Goal: Task Accomplishment & Management: Manage account settings

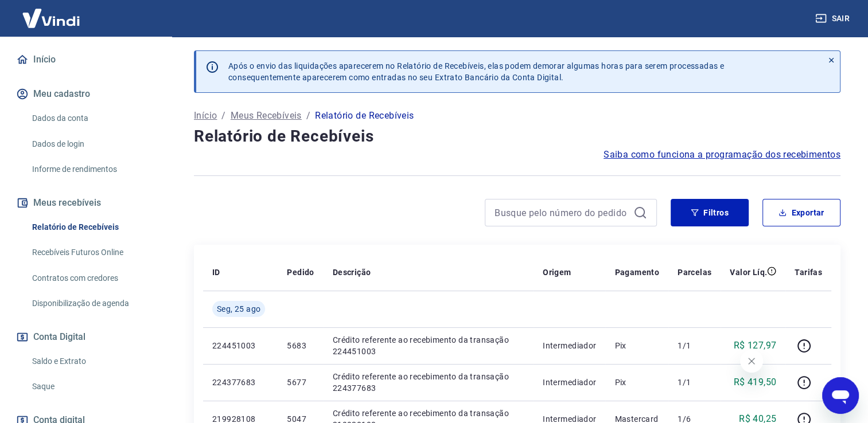
click at [61, 363] on link "Saldo e Extrato" at bounding box center [93, 362] width 130 height 24
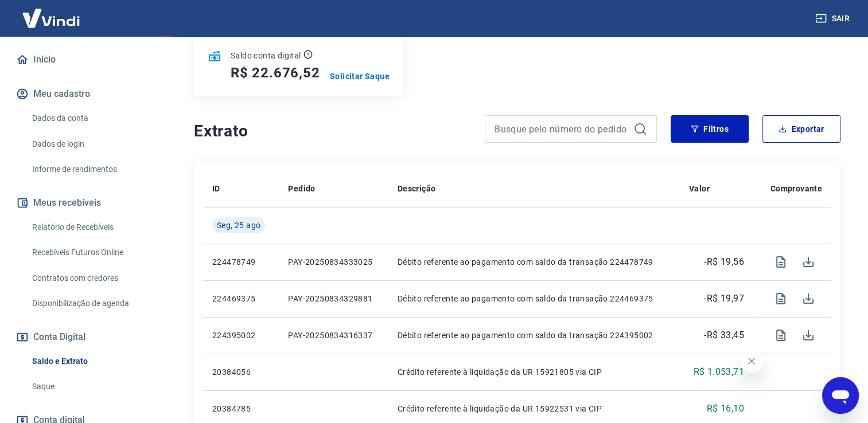
scroll to position [152, 0]
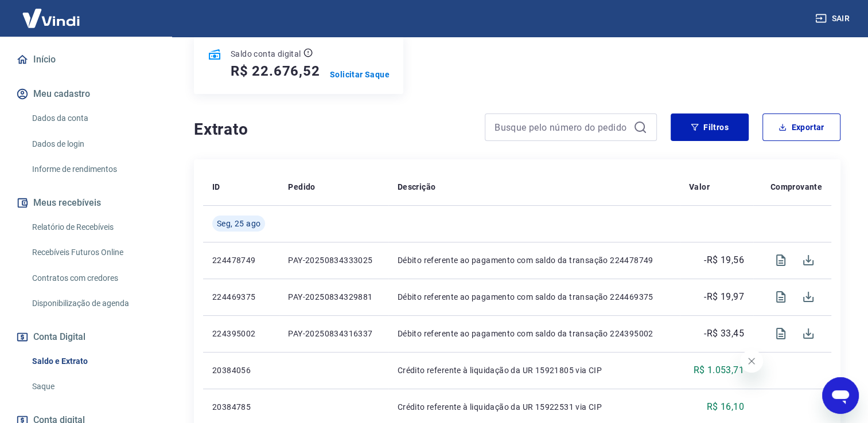
click at [53, 383] on link "Saque" at bounding box center [93, 387] width 130 height 24
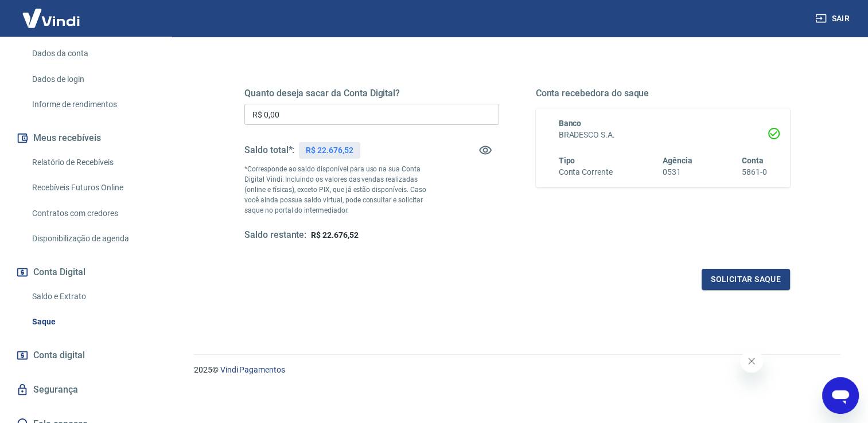
scroll to position [199, 0]
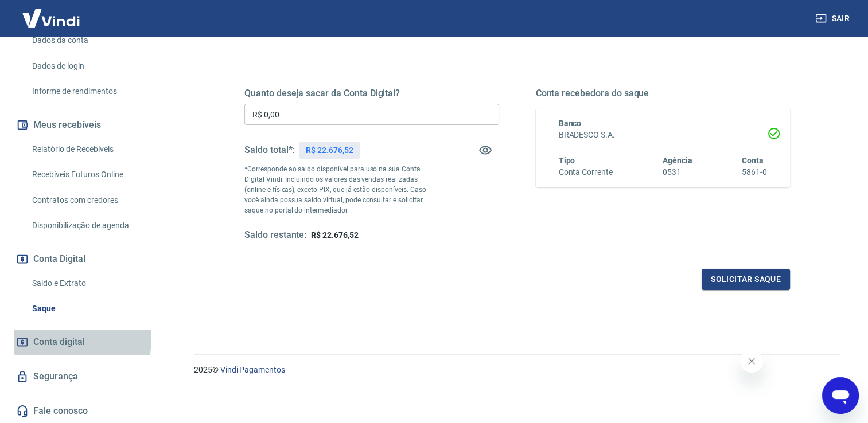
click at [55, 339] on span "Conta digital" at bounding box center [59, 343] width 52 height 16
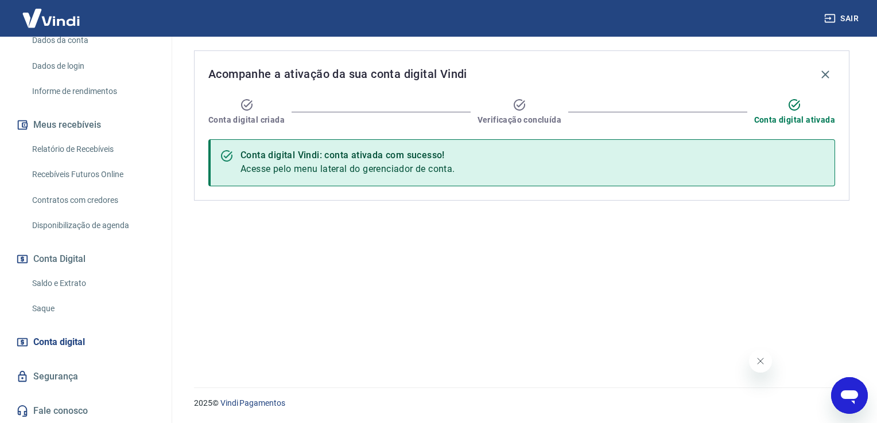
click at [49, 375] on link "Segurança" at bounding box center [86, 376] width 144 height 25
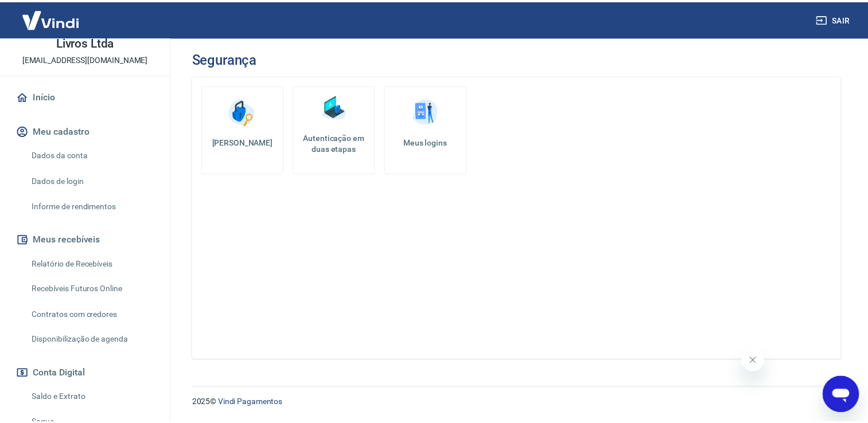
scroll to position [80, 0]
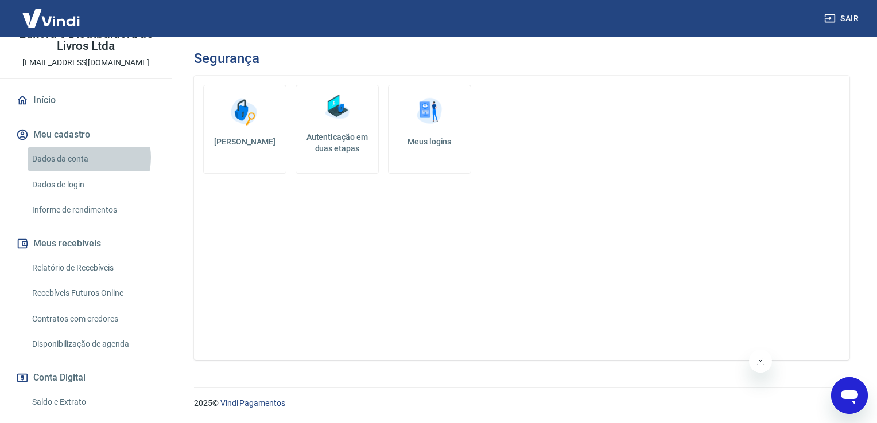
click at [81, 158] on link "Dados da conta" at bounding box center [93, 159] width 130 height 24
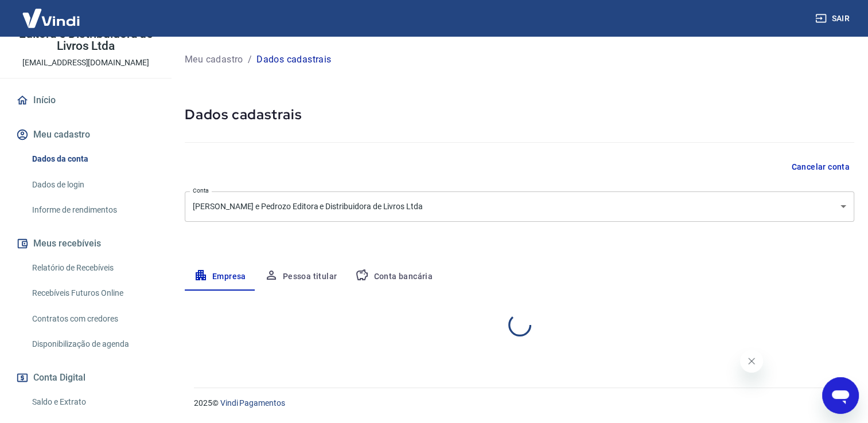
select select "SP"
select select "business"
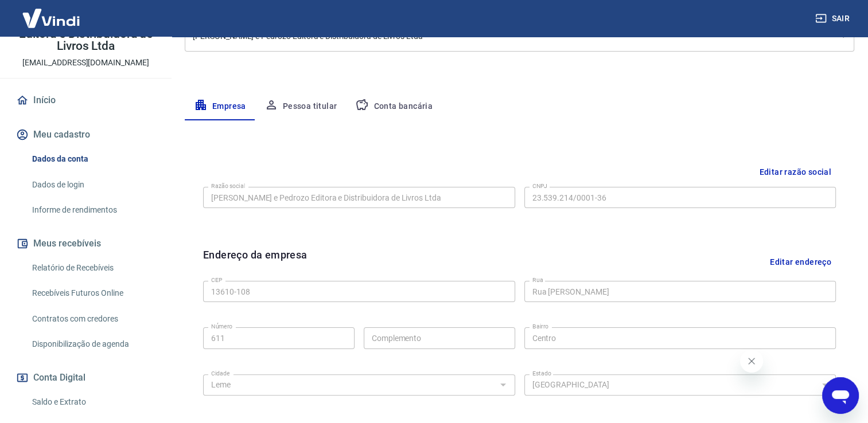
scroll to position [168, 0]
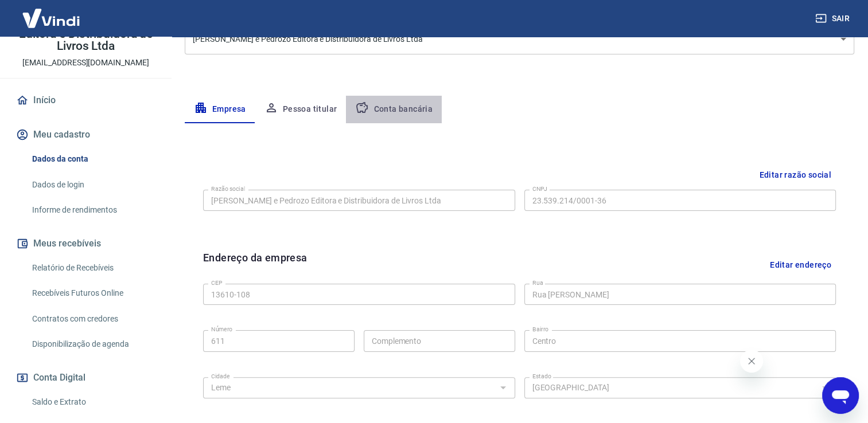
click at [399, 108] on button "Conta bancária" at bounding box center [394, 110] width 96 height 28
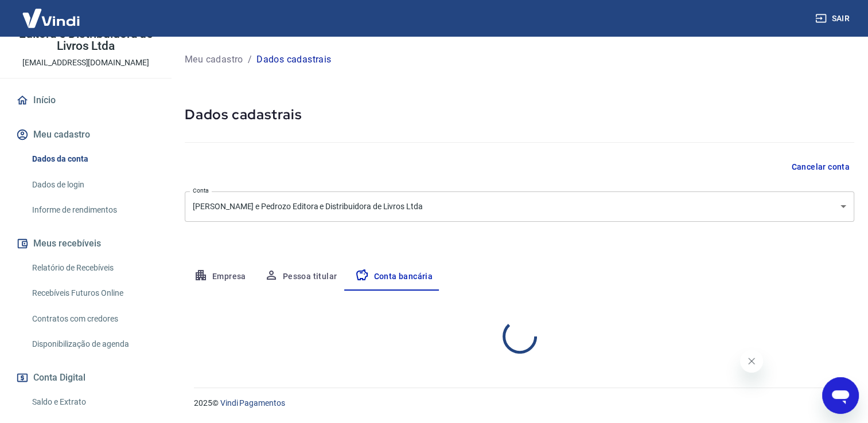
scroll to position [0, 0]
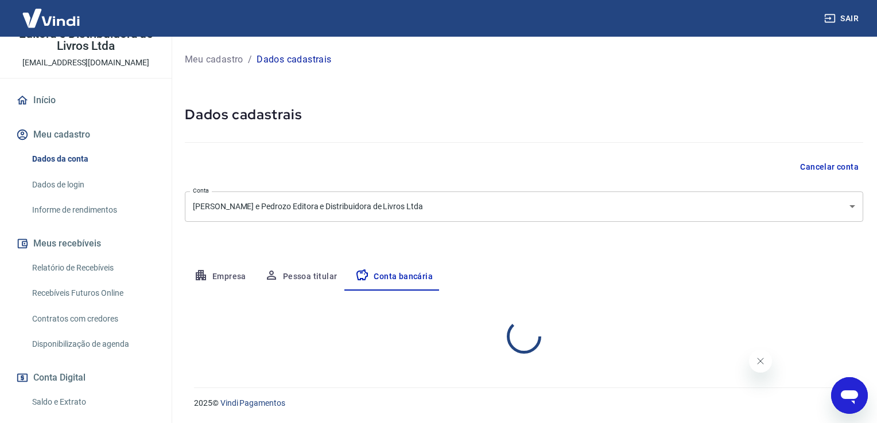
select select "1"
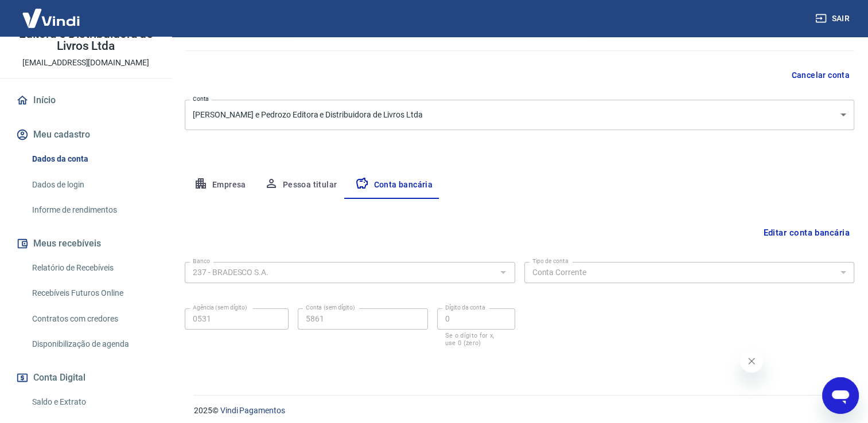
scroll to position [99, 0]
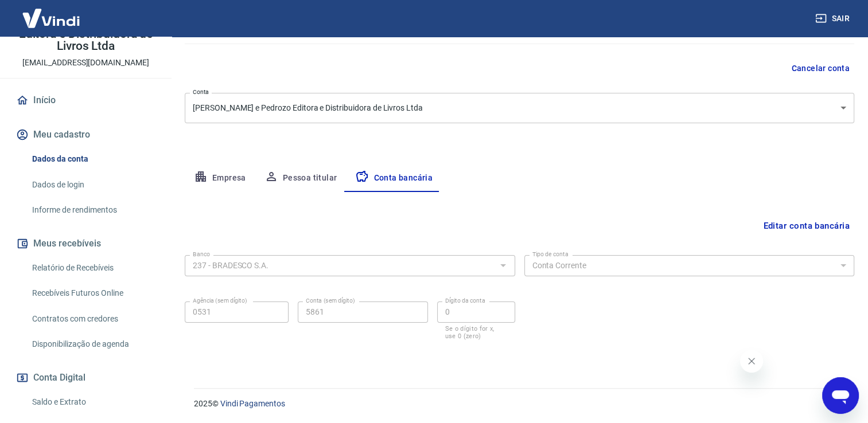
click at [821, 223] on button "Editar conta bancária" at bounding box center [807, 226] width 96 height 22
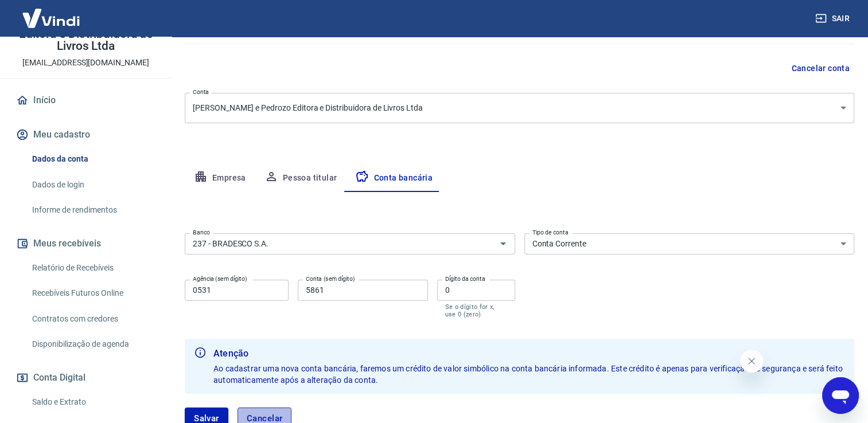
click at [259, 419] on button "Cancelar" at bounding box center [265, 419] width 55 height 22
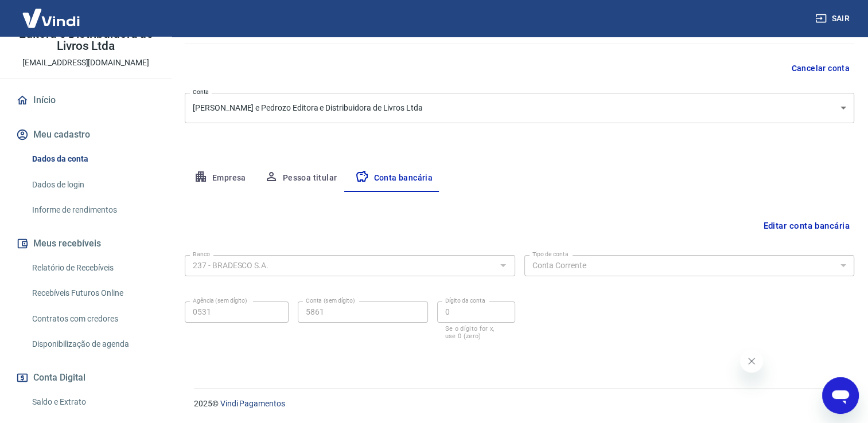
click at [746, 363] on button "Fechar mensagem da empresa" at bounding box center [751, 361] width 23 height 23
